Goal: Task Accomplishment & Management: Complete application form

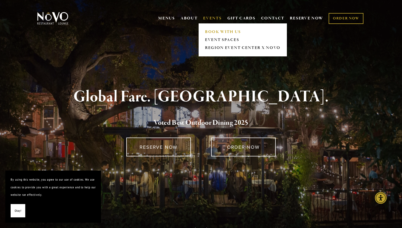
click at [217, 31] on link "BOOK WITH US" at bounding box center [242, 32] width 79 height 8
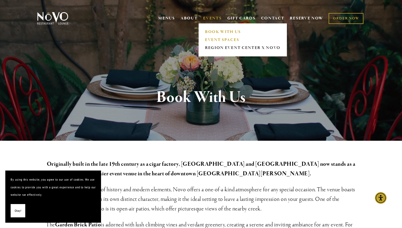
click at [215, 39] on link "EVENT SPACES" at bounding box center [242, 40] width 79 height 8
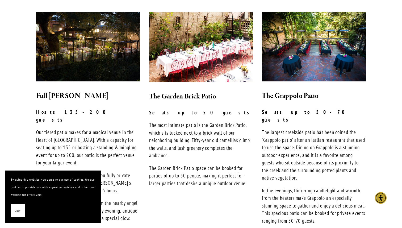
scroll to position [151, 0]
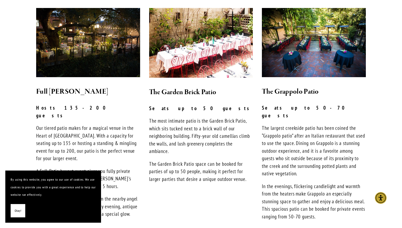
click at [15, 209] on span "Okay!" at bounding box center [18, 211] width 7 height 8
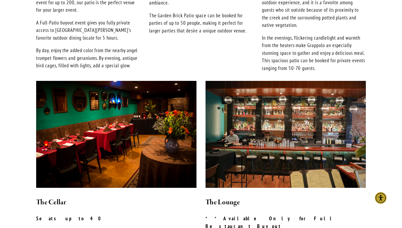
scroll to position [0, 0]
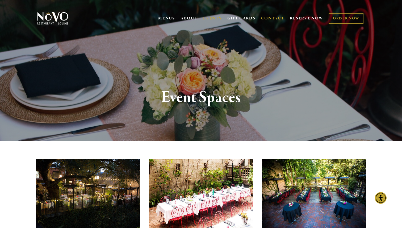
click at [266, 18] on link "CONTACT" at bounding box center [272, 18] width 23 height 10
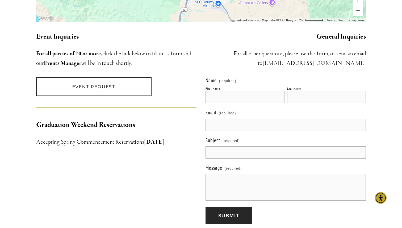
scroll to position [491, 0]
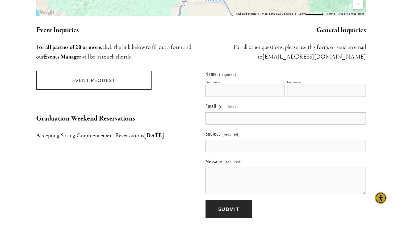
click at [221, 85] on input "First Name" at bounding box center [244, 91] width 79 height 12
type input "Arturo"
click at [299, 88] on input "Last Name" at bounding box center [326, 91] width 79 height 12
type input "Esquivel - 1st Gen"
click at [254, 112] on input "Email (required)" at bounding box center [285, 118] width 160 height 12
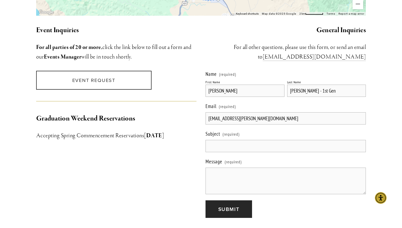
type input "1stgen.arturo@gmail.com"
click at [244, 140] on input "Subject (required)" at bounding box center [285, 146] width 160 height 12
type input "e"
type input "Event Inquiry - 1st Gen"
click at [215, 178] on textarea "Message (required)" at bounding box center [285, 180] width 160 height 27
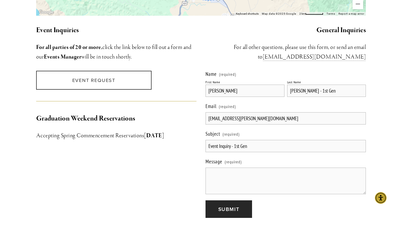
paste textarea "Hey SLO Garage 639, Hope all is great. Arturo from 1st Gen here. We host house …"
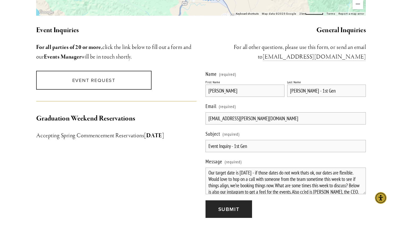
scroll to position [0, 0]
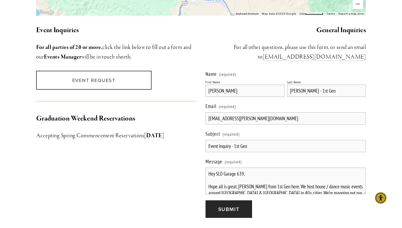
drag, startPoint x: 243, startPoint y: 168, endPoint x: 216, endPoint y: 168, distance: 27.1
click at [216, 168] on textarea "Hey SLO Garage 639, Hope all is great. Arturo from 1st Gen here. We host house …" at bounding box center [285, 180] width 160 height 27
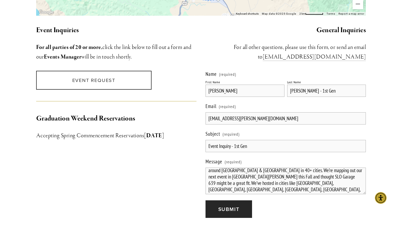
scroll to position [23, 0]
drag, startPoint x: 286, startPoint y: 171, endPoint x: 259, endPoint y: 171, distance: 27.4
click at [259, 171] on textarea "Hey Novo, Hope all is great. Arturo from 1st Gen here. We host house / dance mu…" at bounding box center [285, 180] width 160 height 27
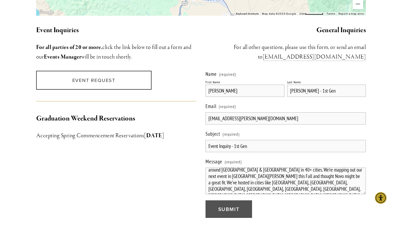
type textarea "Hey Novo, Hope all is great. Arturo from 1st Gen here. We host house / dance mu…"
click at [237, 206] on span "Submit" at bounding box center [228, 208] width 21 height 7
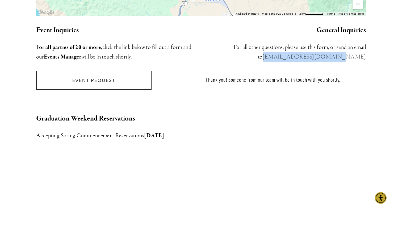
copy link "info@novorestaurant.com"
click at [253, 140] on div "Thank you! Someone from our team will be in touch with you shortly." at bounding box center [285, 144] width 160 height 147
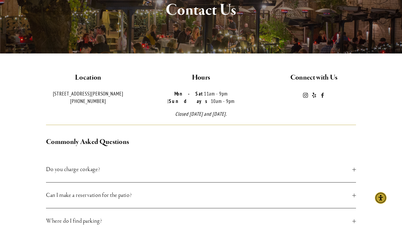
scroll to position [76, 0]
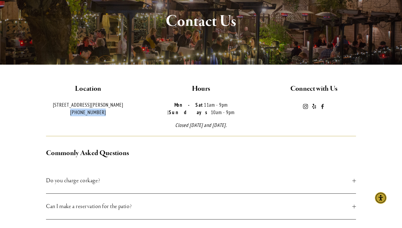
drag, startPoint x: 103, startPoint y: 113, endPoint x: 73, endPoint y: 113, distance: 30.6
click at [73, 113] on p "726 Higuera St. San Luis Obispo, CA (805) 543-3986" at bounding box center [88, 108] width 104 height 15
copy p "(805) 543-3986"
